Goal: Task Accomplishment & Management: Manage account settings

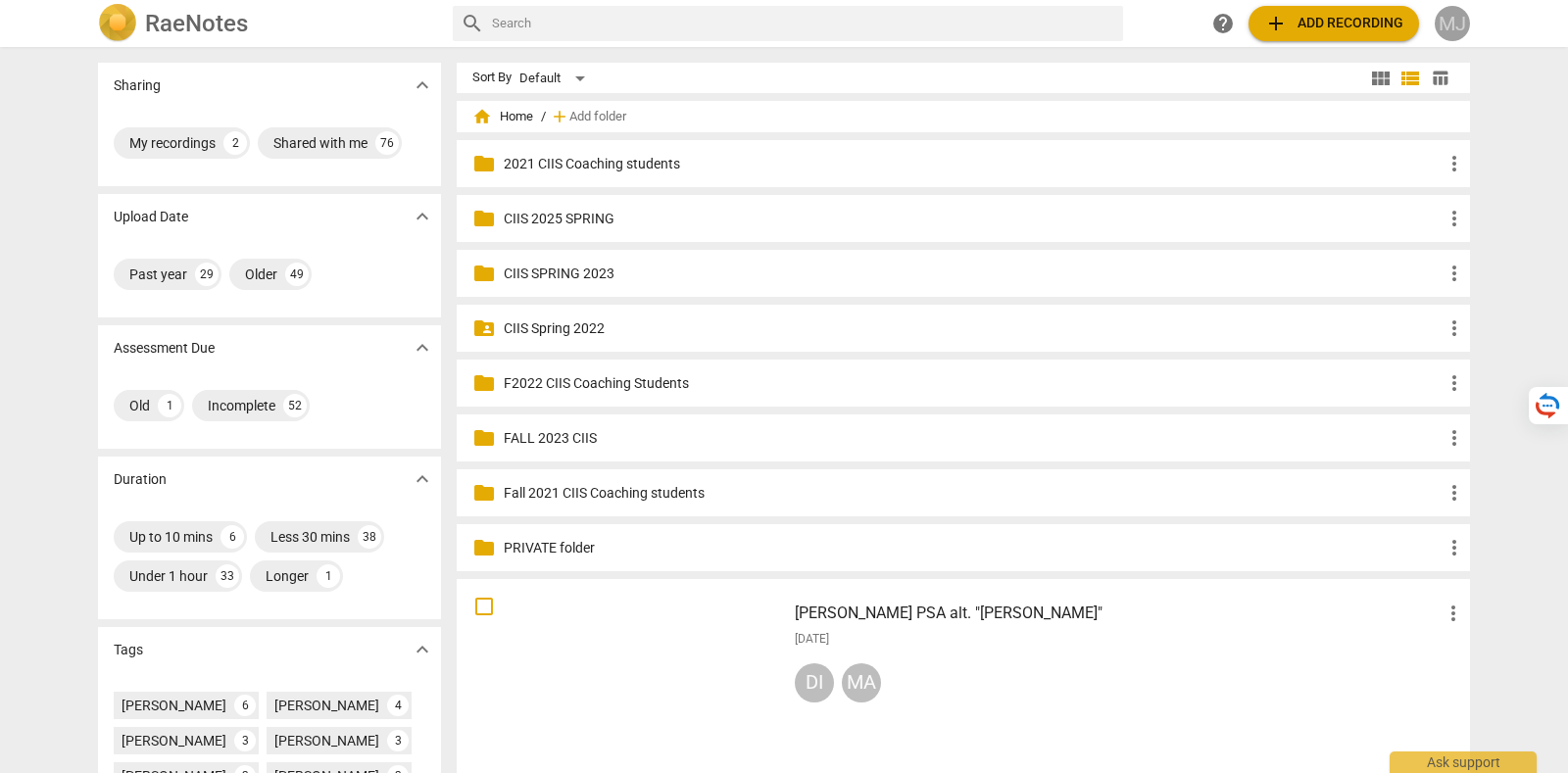
click at [1457, 19] on div "MJ" at bounding box center [1452, 23] width 35 height 35
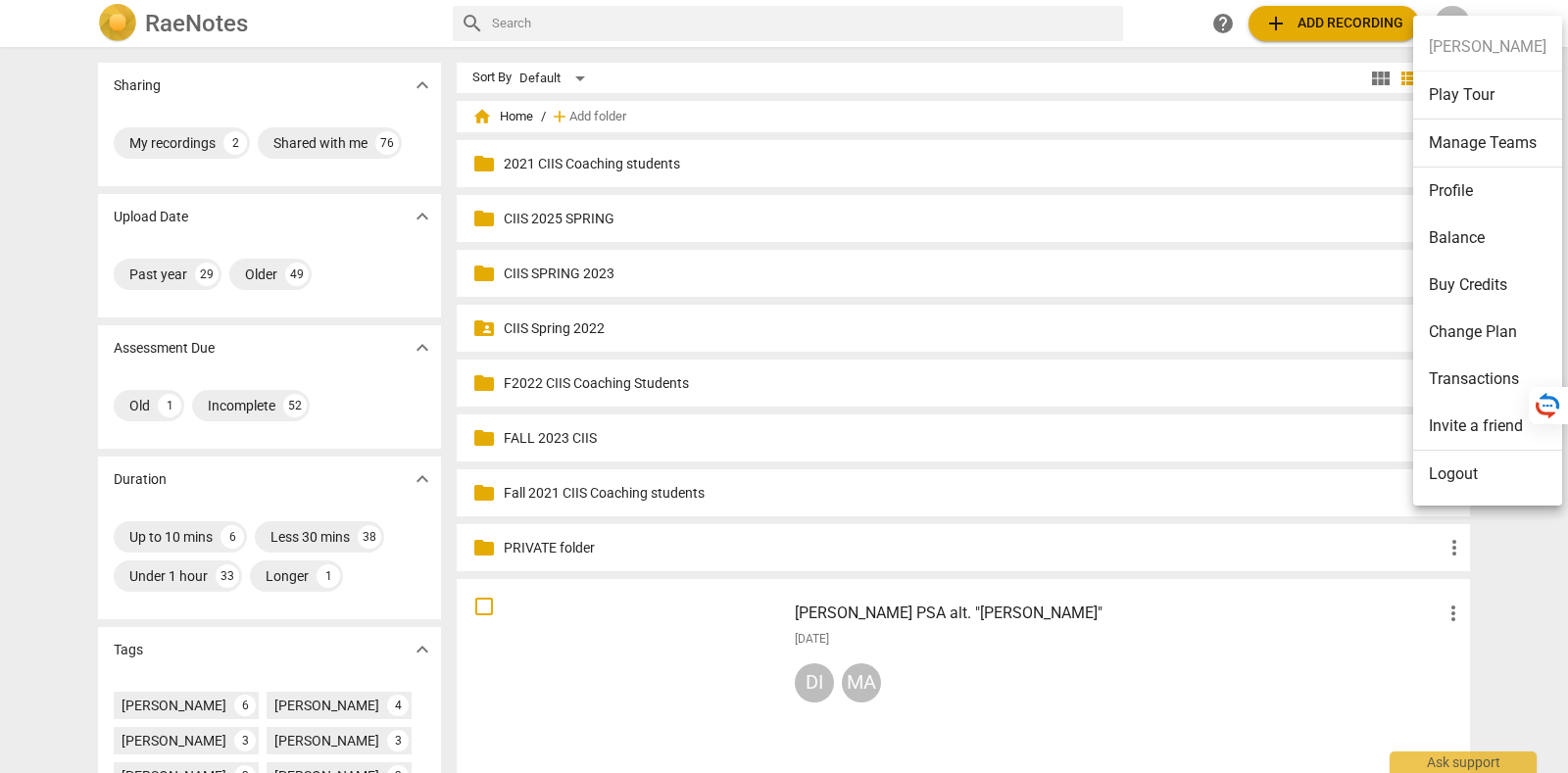
click at [1468, 144] on li "Manage Teams" at bounding box center [1487, 143] width 149 height 48
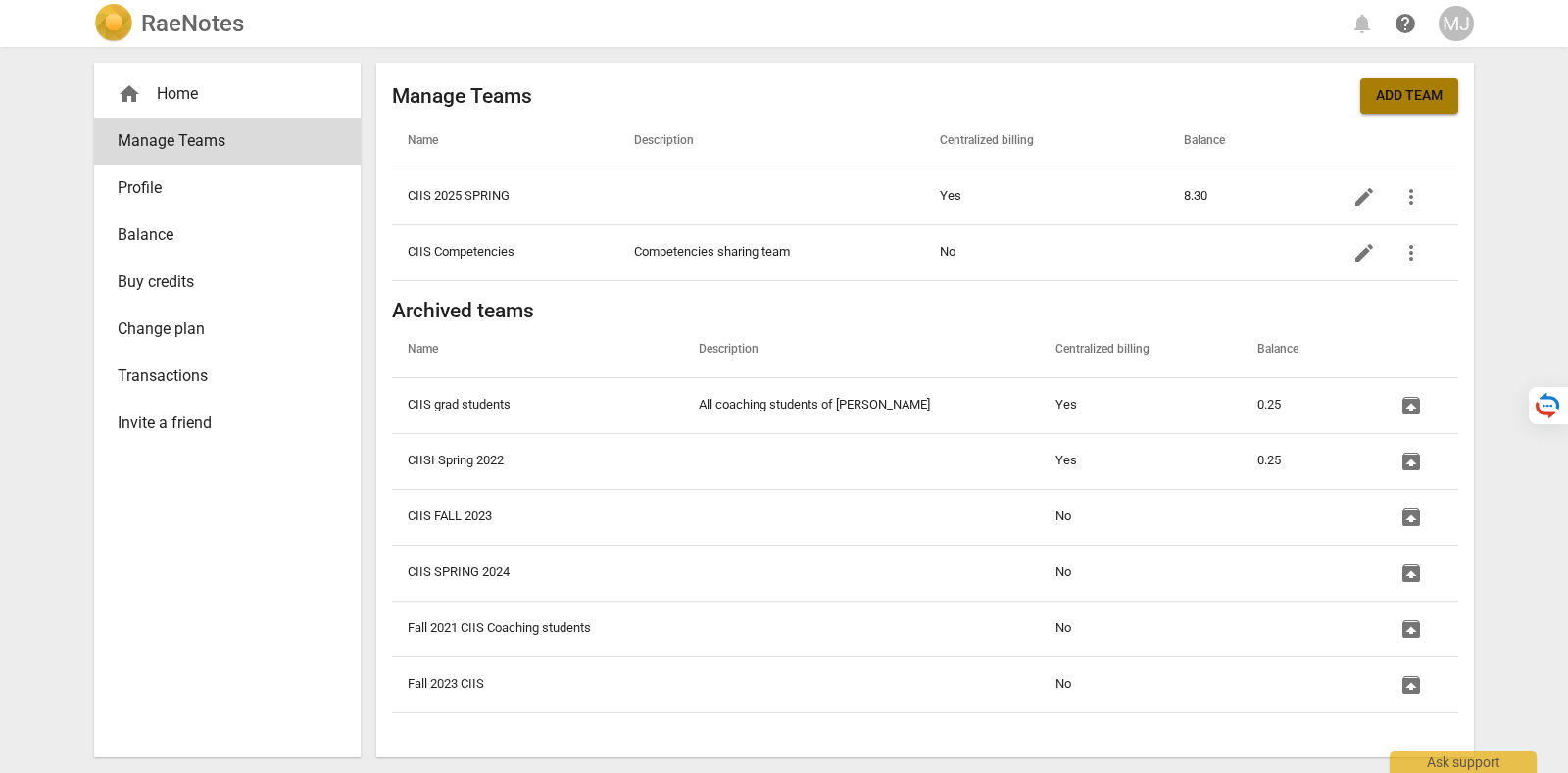
click at [1405, 109] on button "Add team" at bounding box center [1409, 96] width 98 height 35
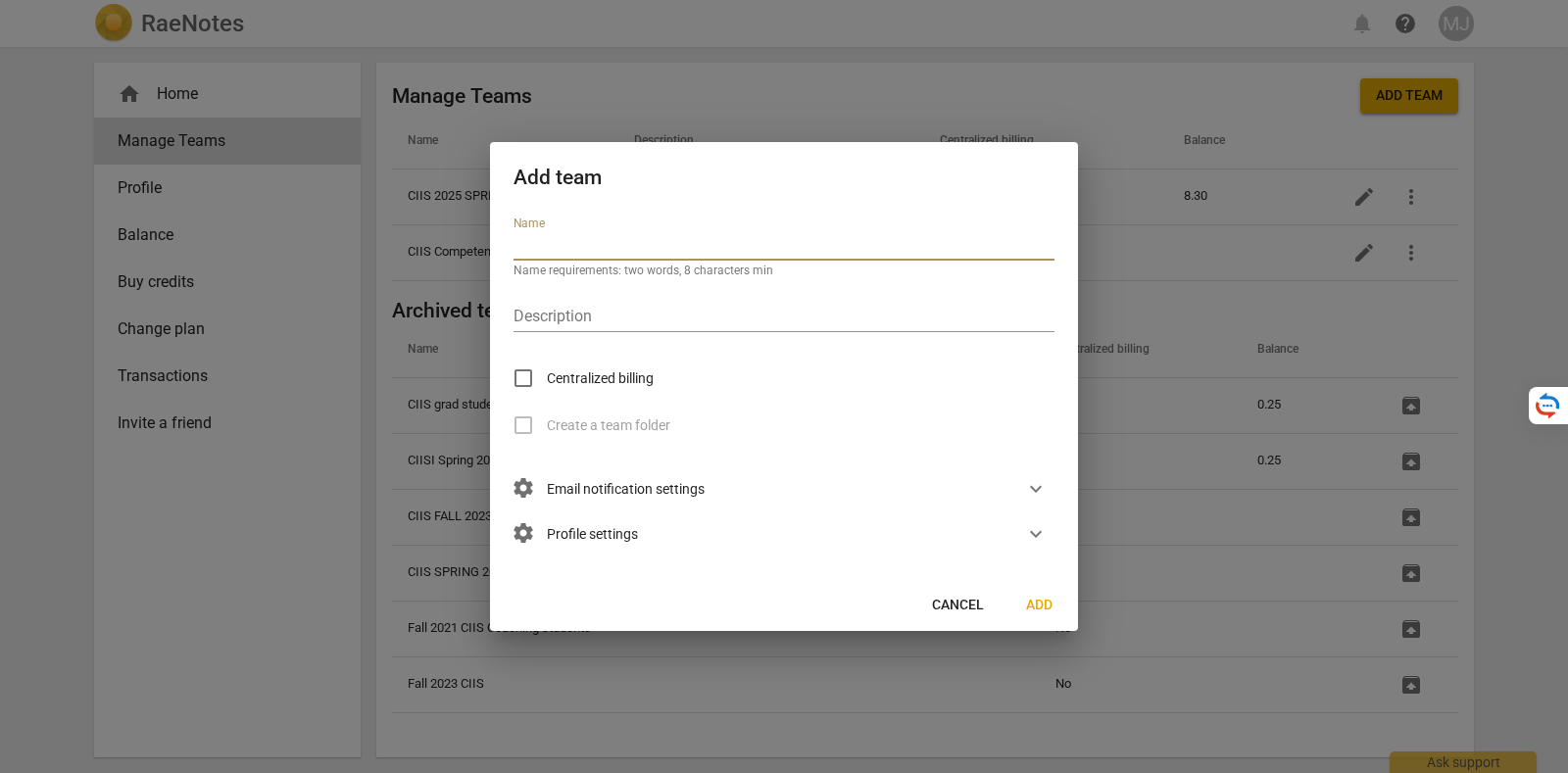
click at [647, 248] on input "text" at bounding box center [784, 246] width 541 height 29
paste input "CIIS FALL 2025"
type input "CIIS FALL 2025"
click at [579, 314] on input "text" at bounding box center [784, 317] width 541 height 29
click at [1049, 604] on span "Add" at bounding box center [1039, 606] width 32 height 20
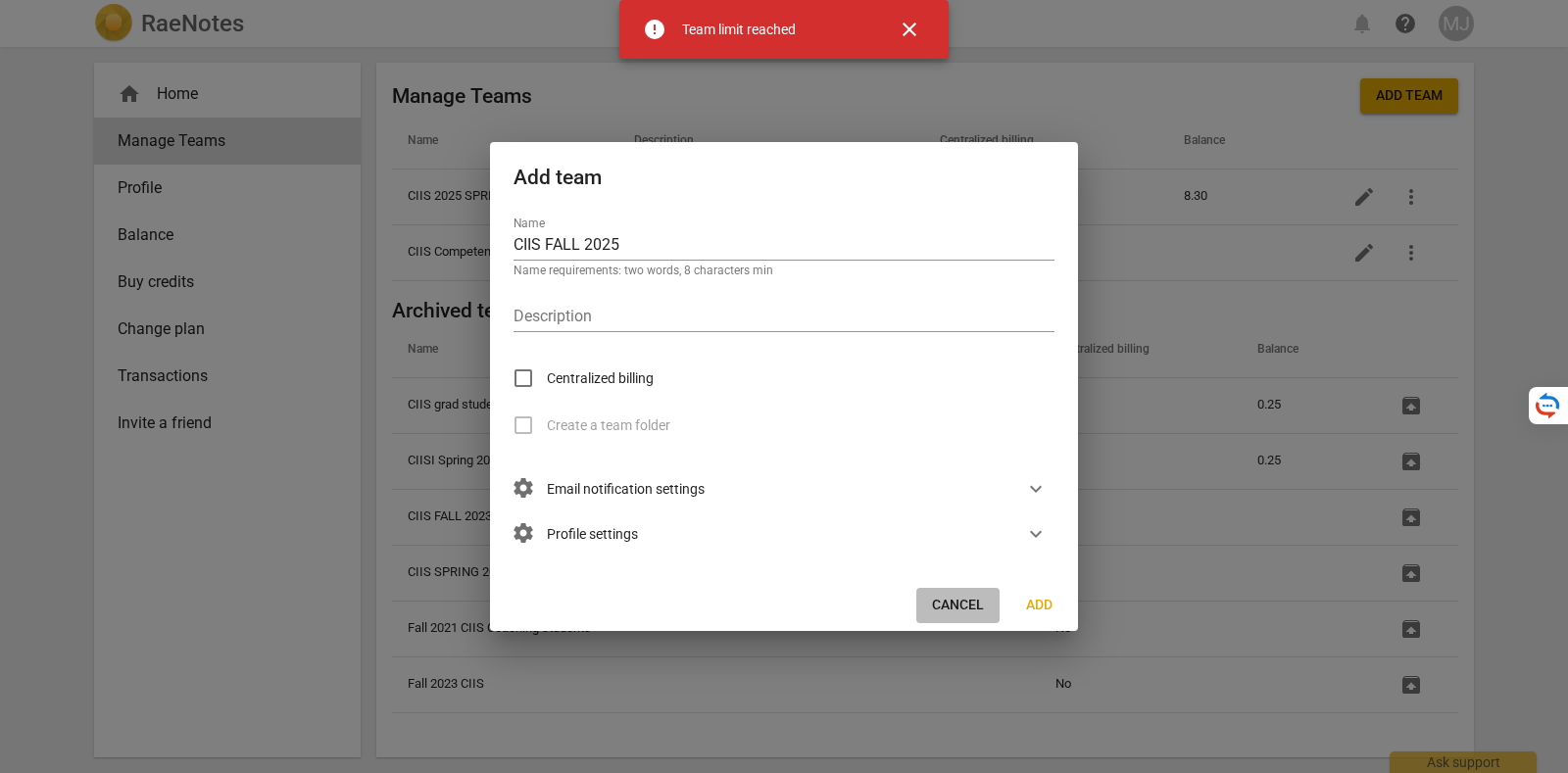
click at [970, 604] on span "Cancel" at bounding box center [958, 606] width 52 height 20
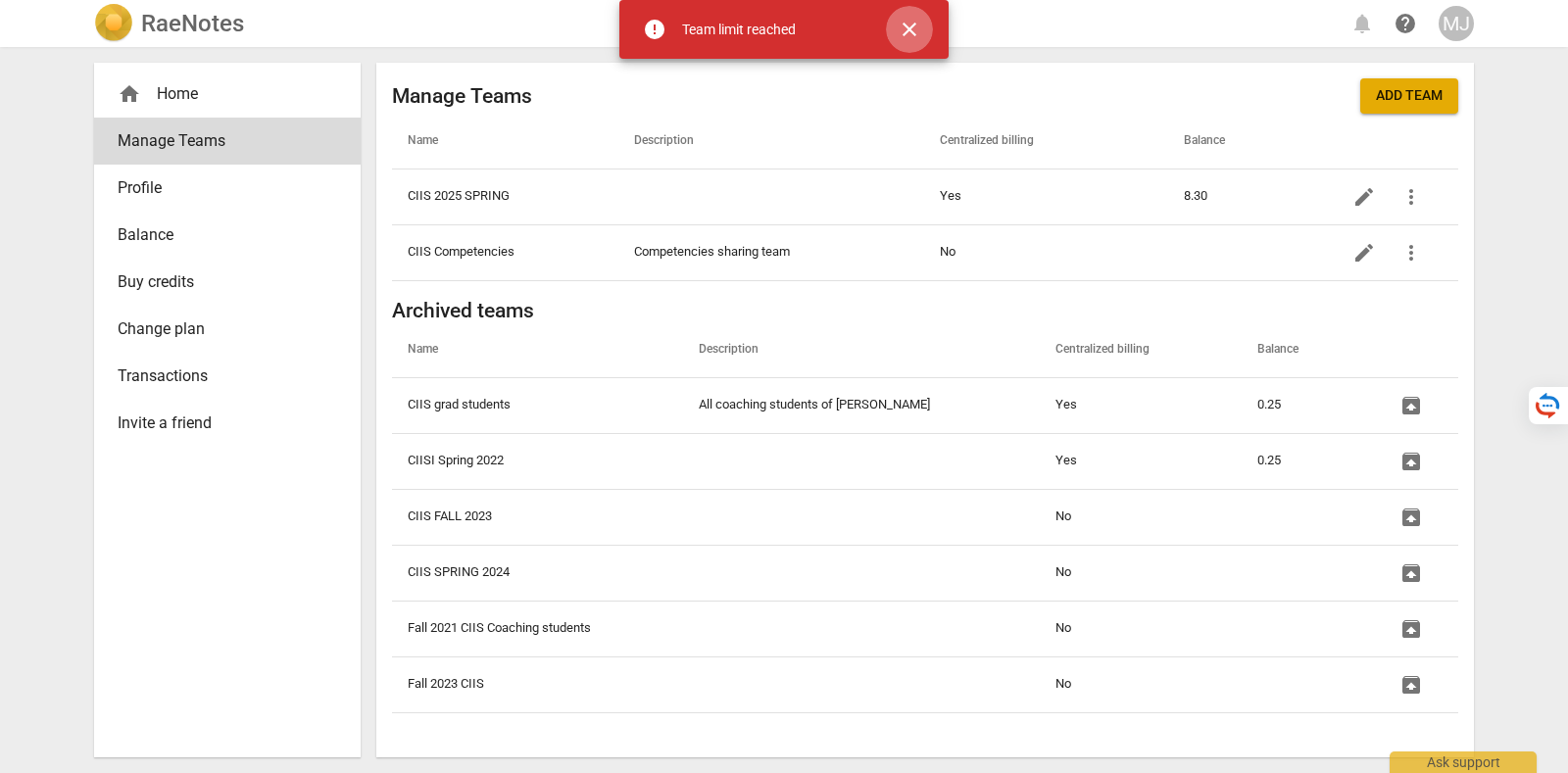
click at [926, 34] on span "close" at bounding box center [908, 30] width 47 height 24
